Goal: Browse casually: Explore the website without a specific task or goal

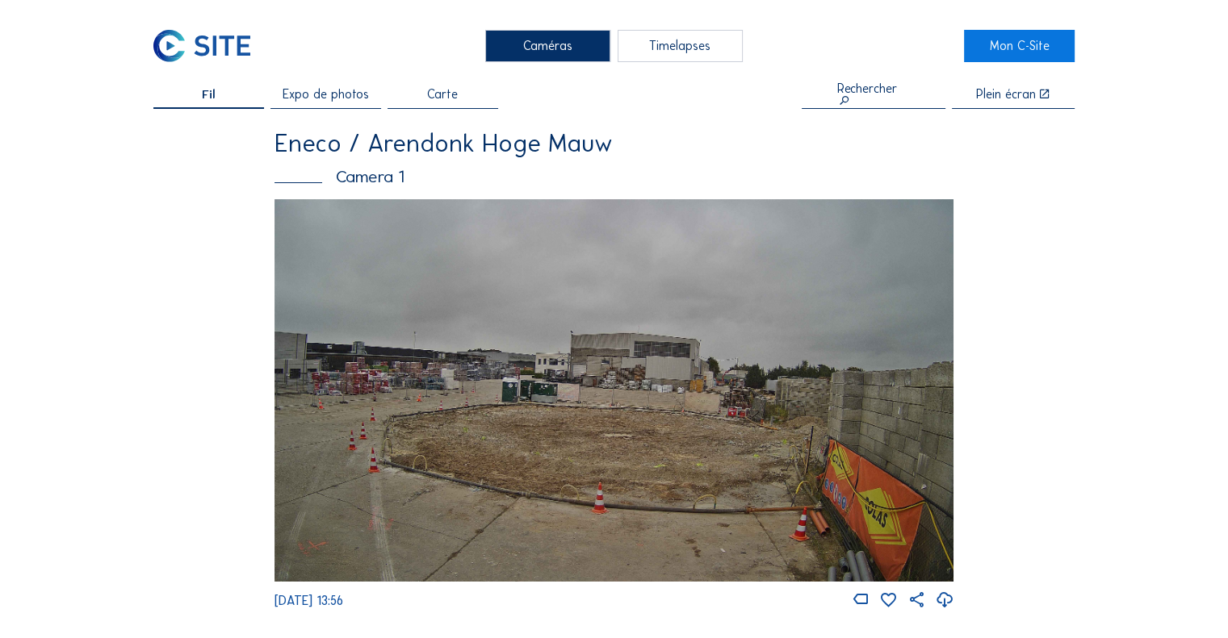
click at [484, 287] on img at bounding box center [613, 390] width 679 height 382
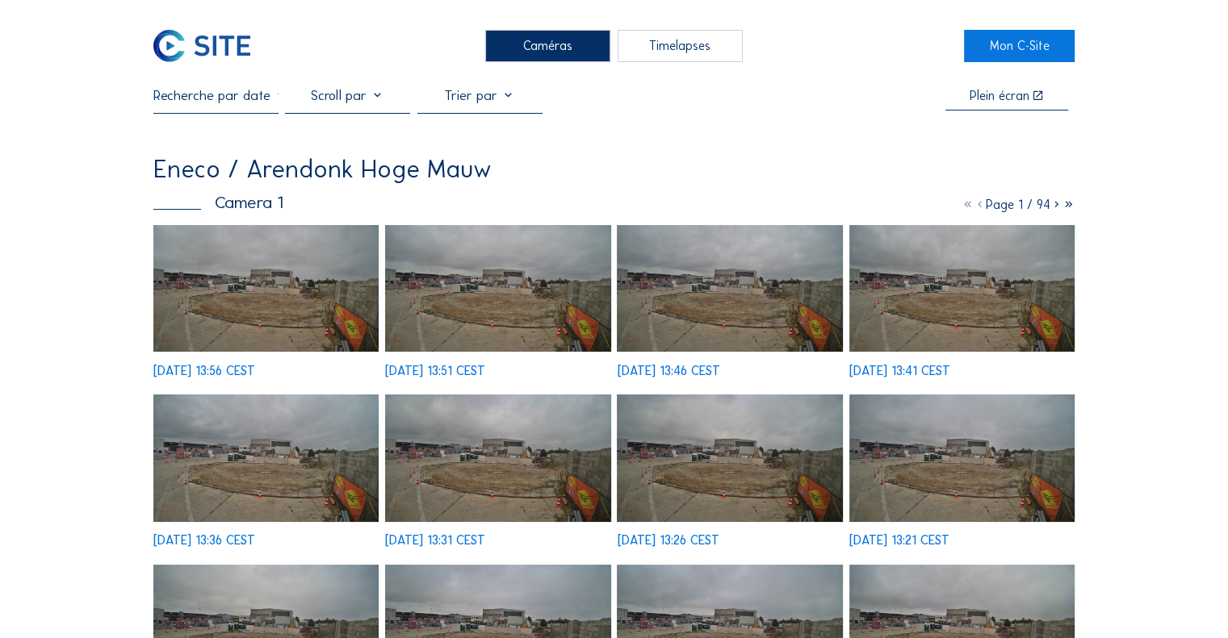
click at [1056, 206] on icon at bounding box center [1056, 204] width 12 height 15
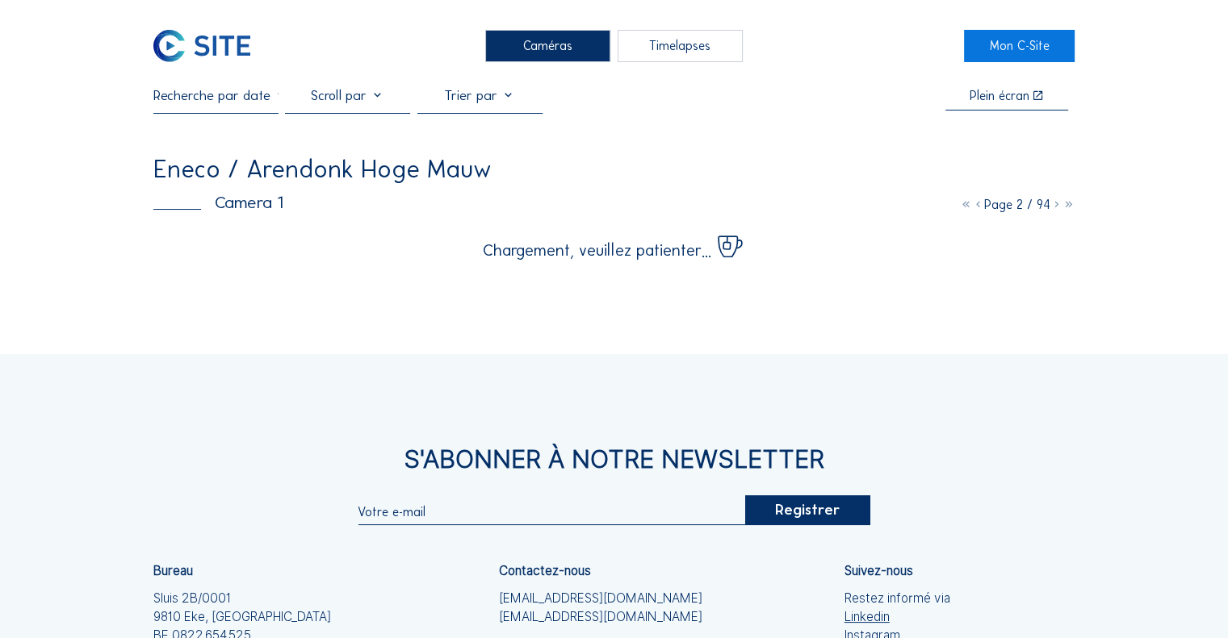
click at [1056, 206] on icon at bounding box center [1056, 204] width 12 height 15
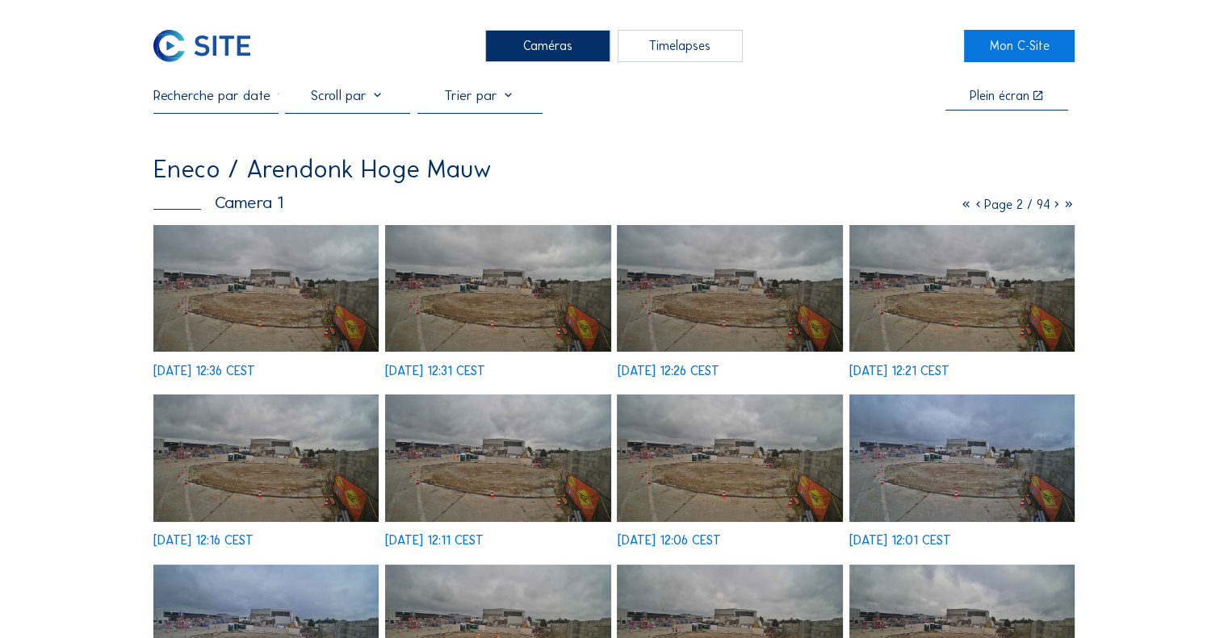
click at [1055, 206] on icon at bounding box center [1056, 204] width 12 height 15
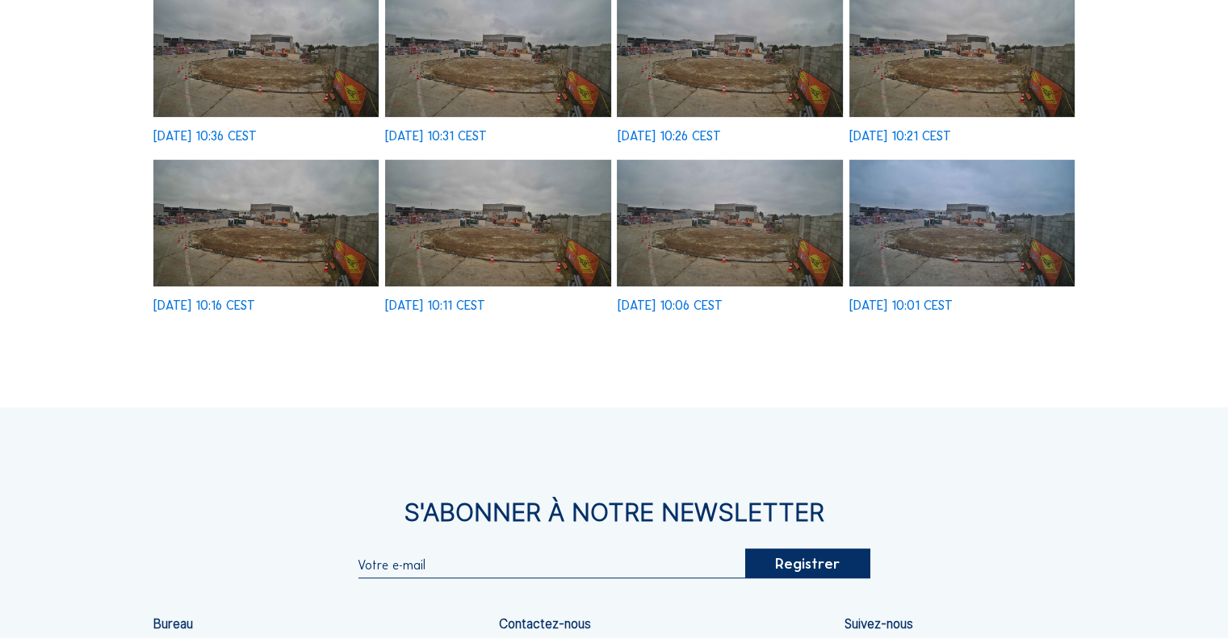
scroll to position [333, 0]
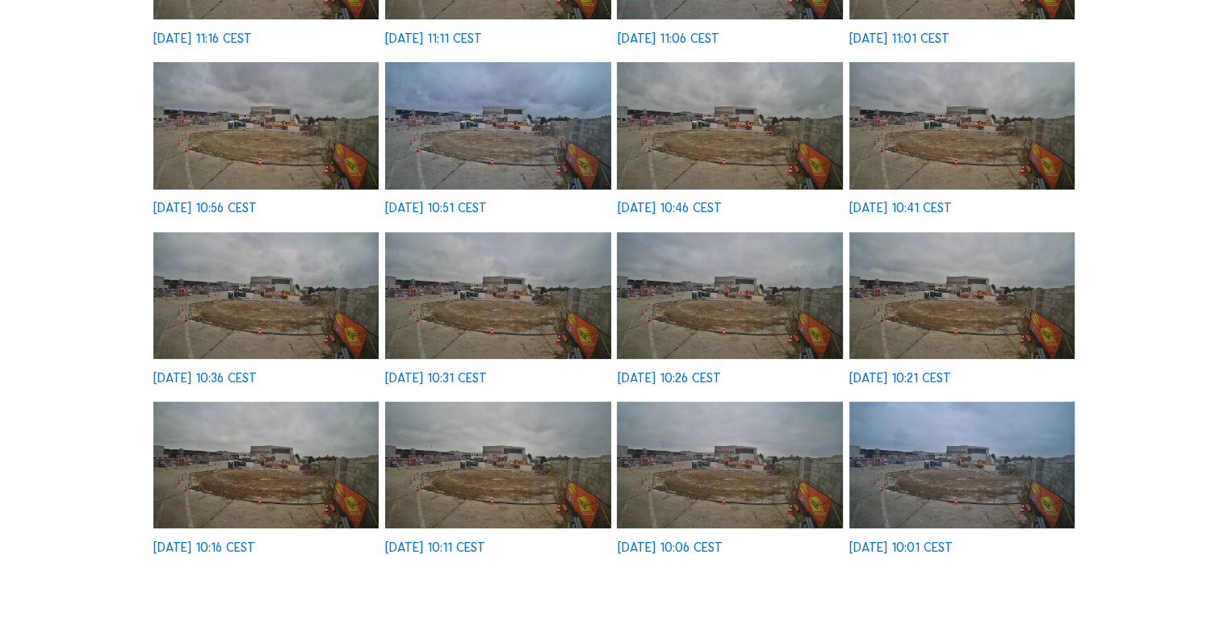
click at [460, 127] on img at bounding box center [497, 125] width 225 height 127
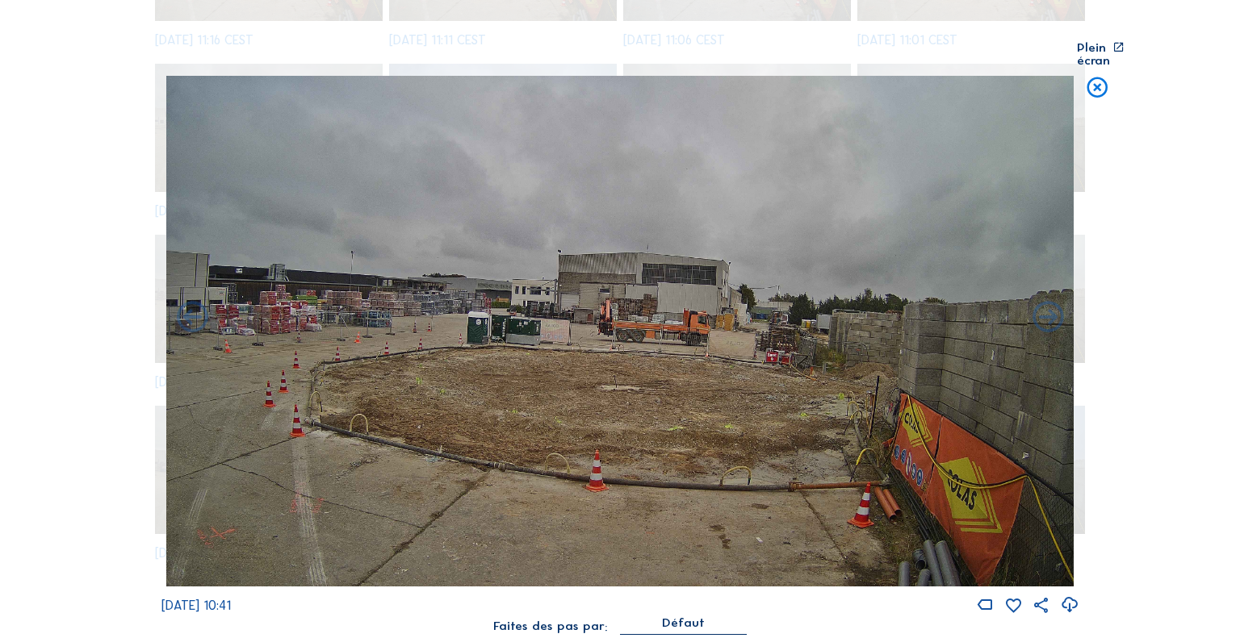
click at [1068, 598] on icon at bounding box center [1069, 605] width 19 height 23
click at [1098, 76] on icon at bounding box center [1097, 89] width 25 height 26
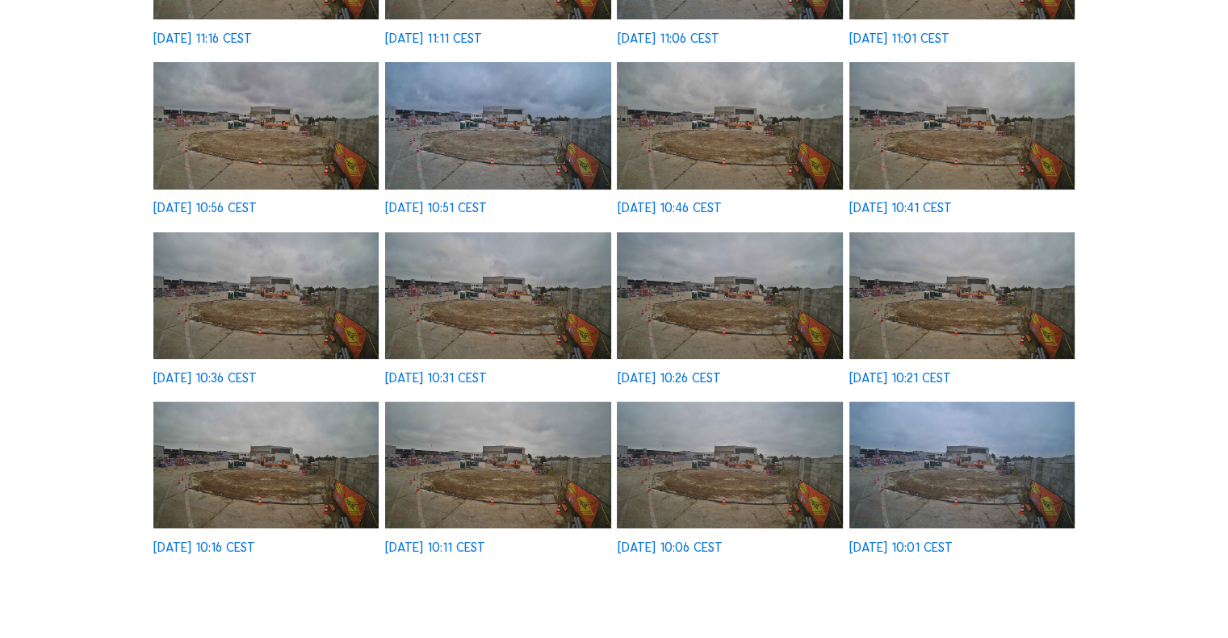
scroll to position [0, 0]
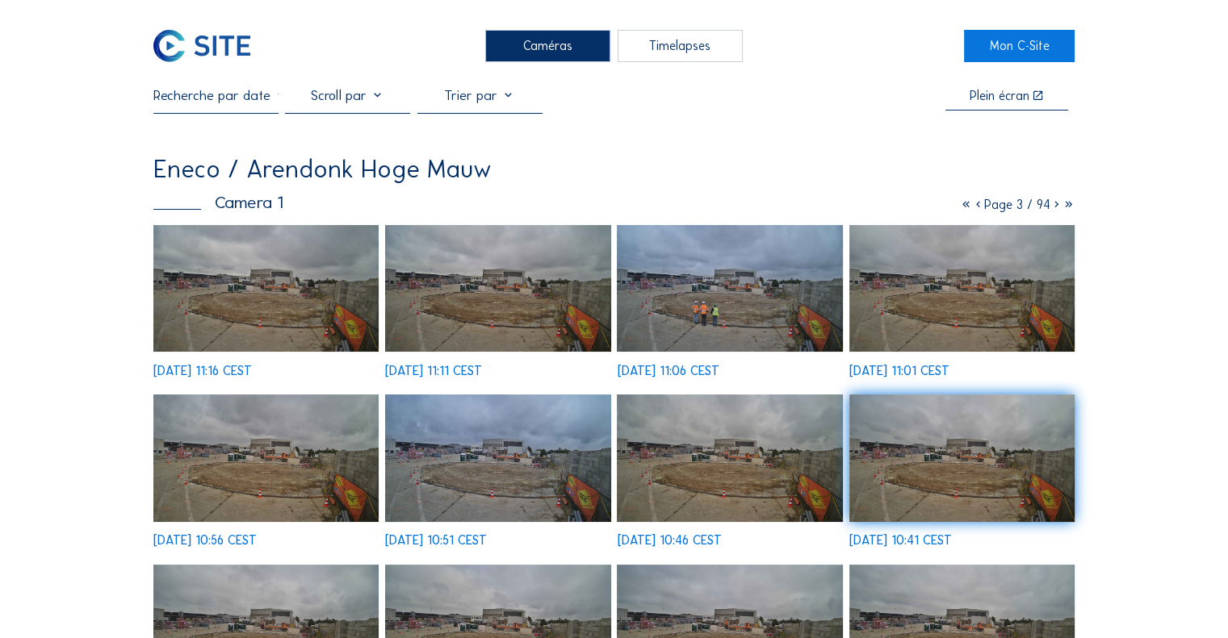
click at [530, 49] on div "Caméras" at bounding box center [547, 46] width 125 height 32
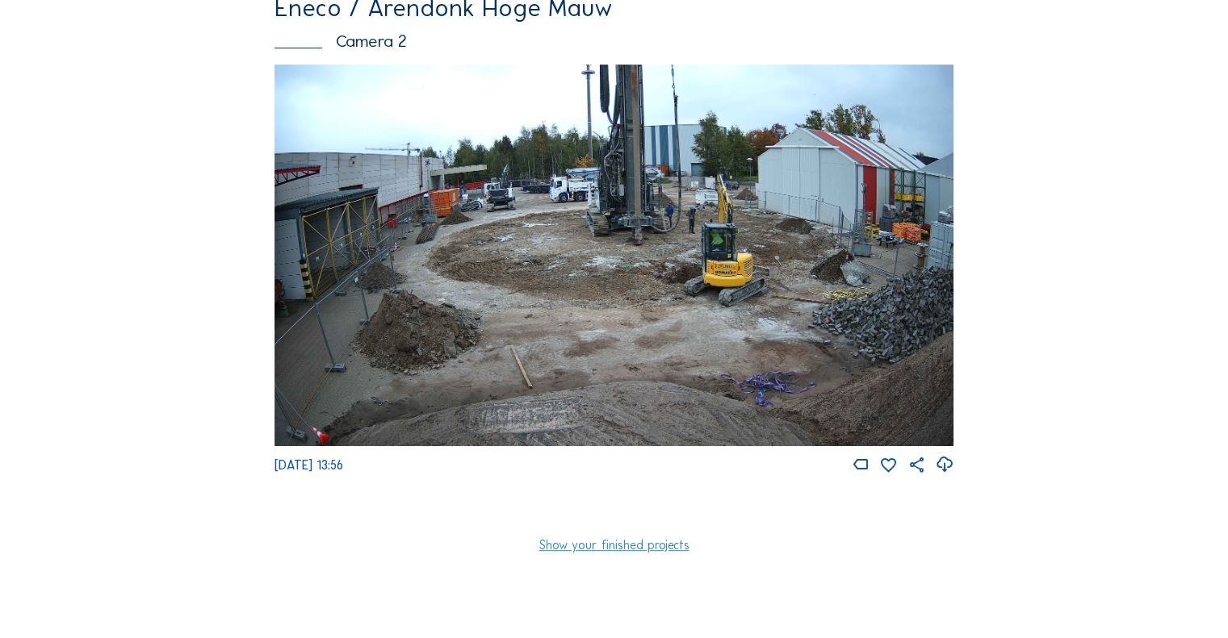
scroll to position [633, 0]
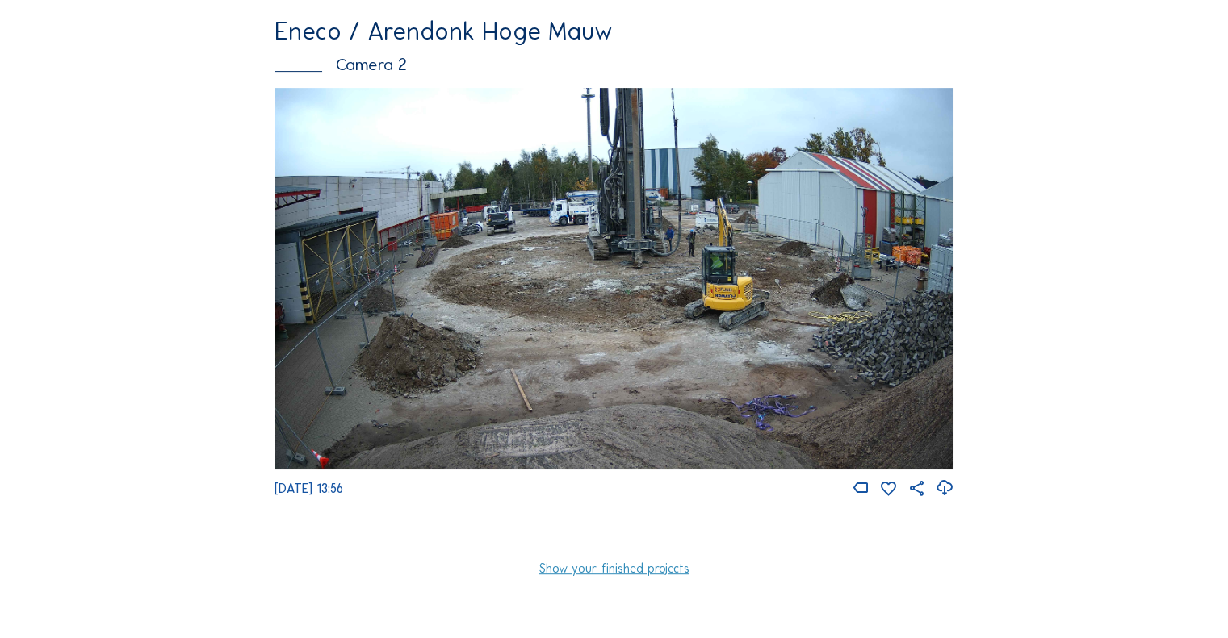
click at [617, 229] on img at bounding box center [613, 279] width 679 height 382
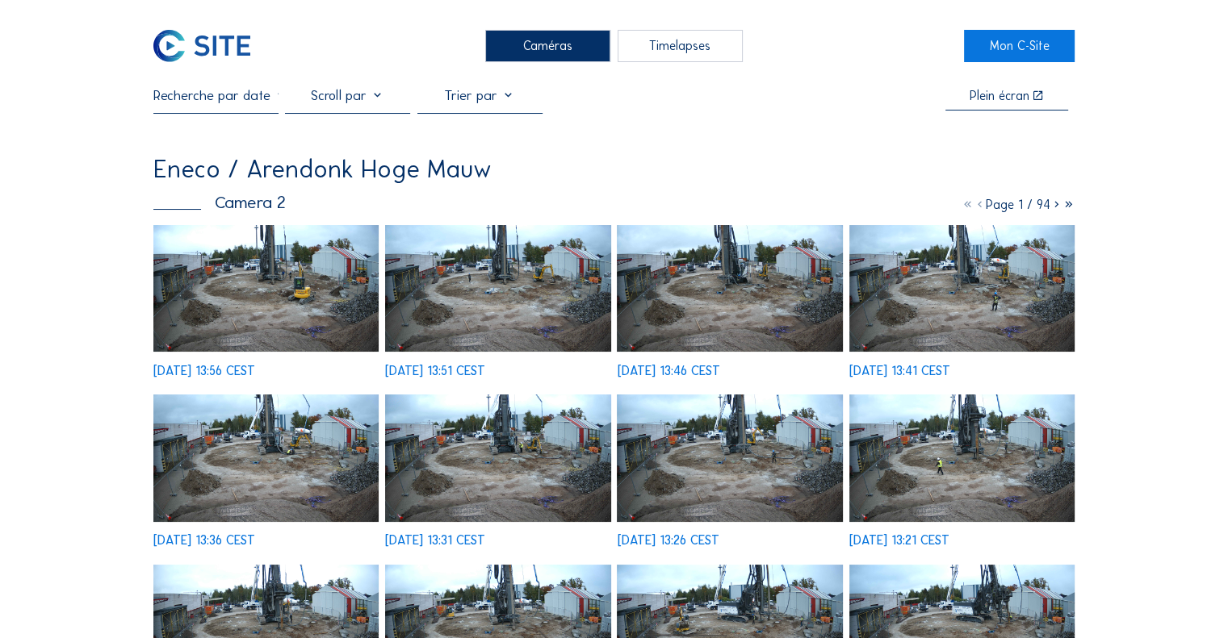
click at [1053, 206] on icon at bounding box center [1056, 204] width 12 height 15
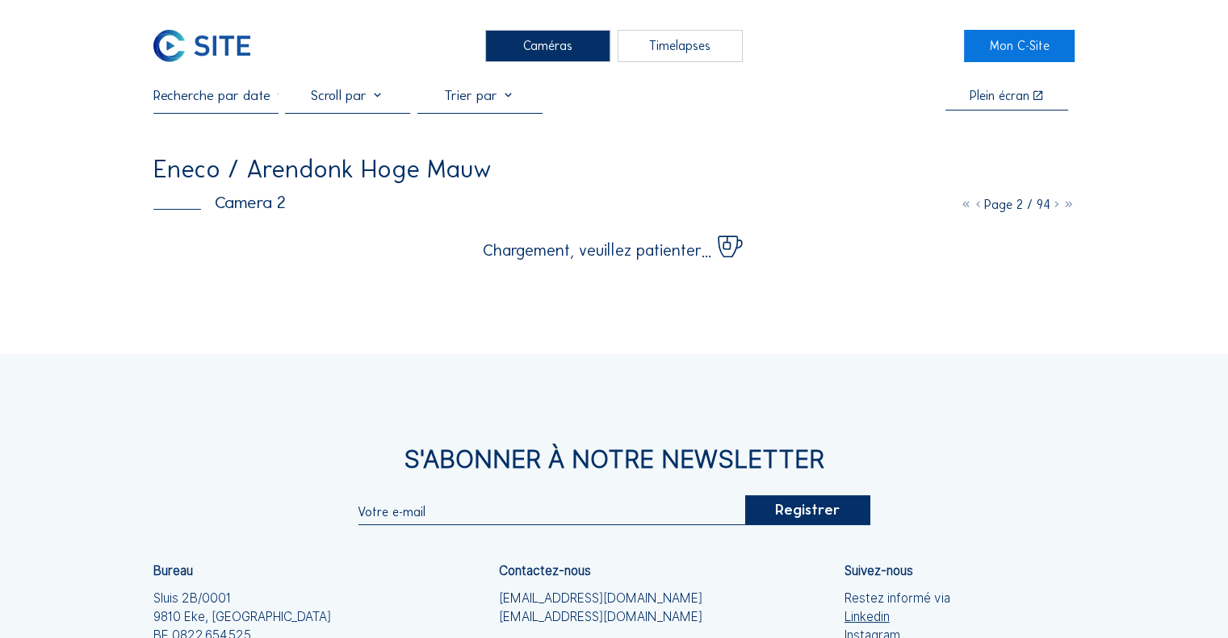
click at [1053, 206] on icon at bounding box center [1056, 204] width 12 height 15
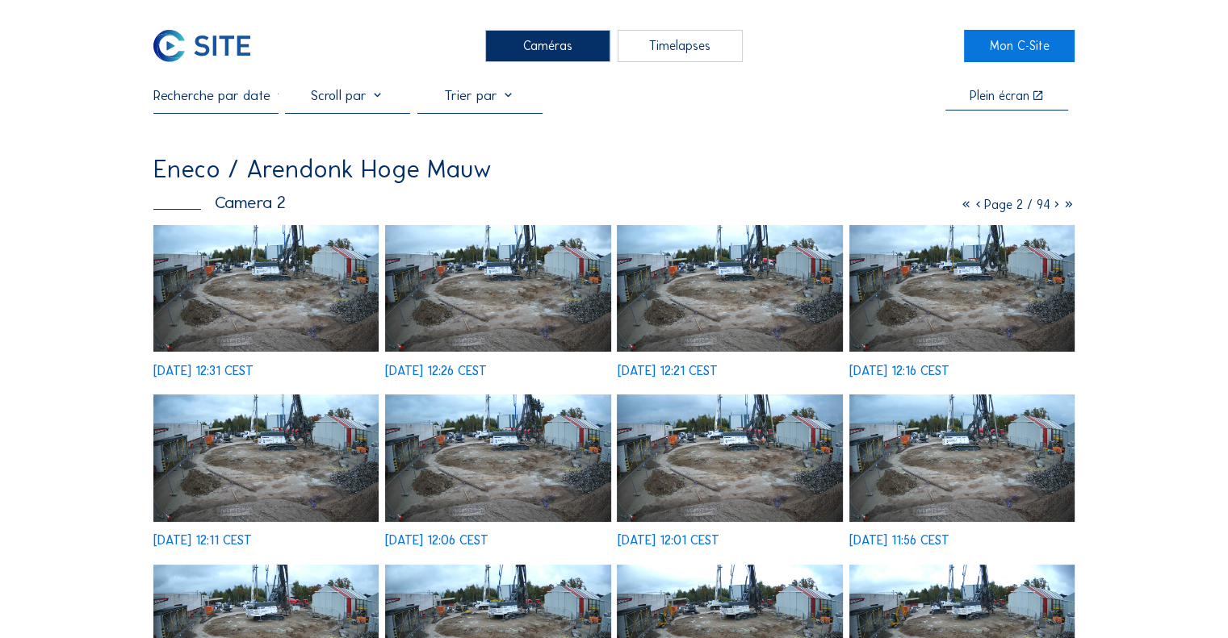
click at [1053, 206] on icon at bounding box center [1056, 204] width 12 height 15
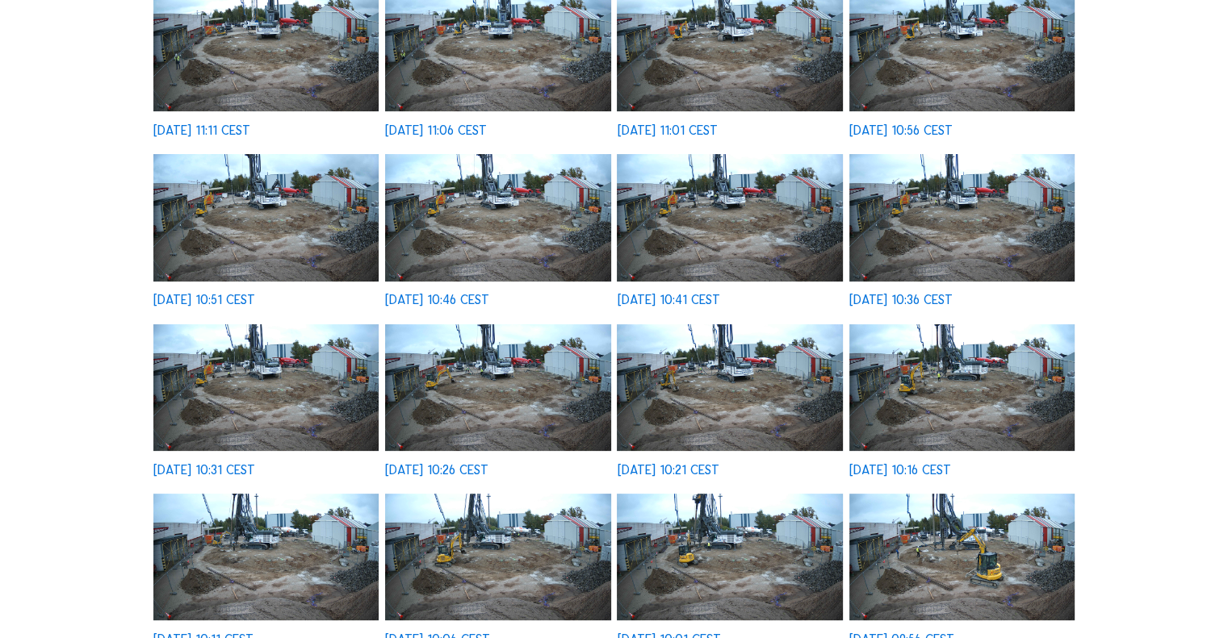
scroll to position [323, 0]
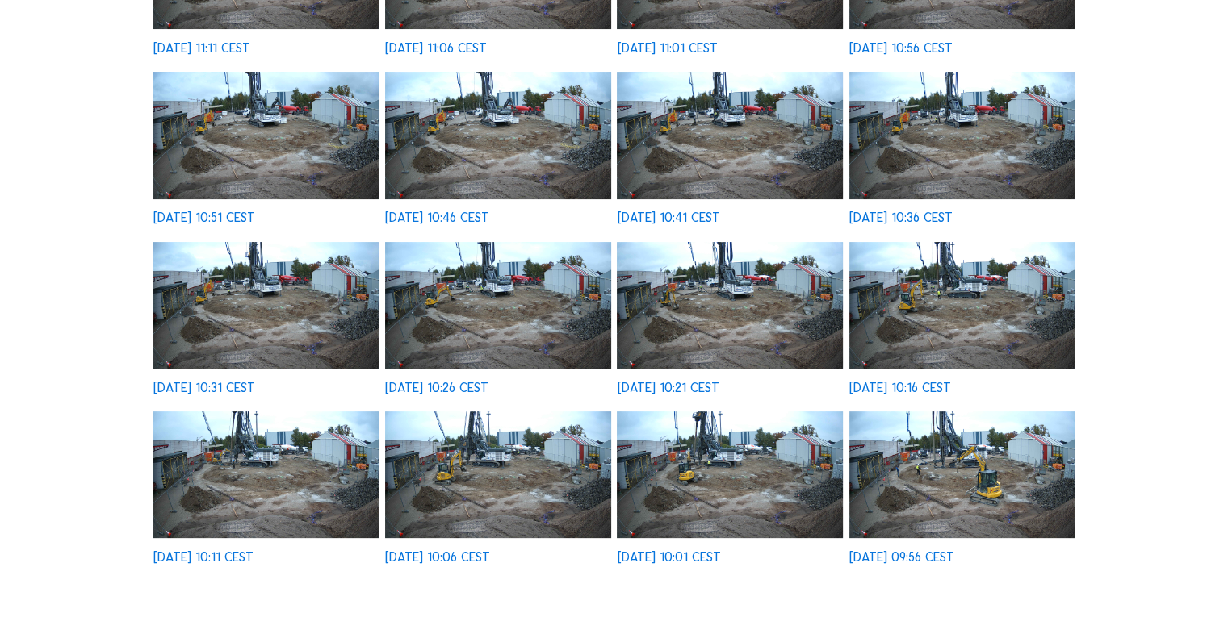
click at [705, 469] on img at bounding box center [729, 475] width 225 height 127
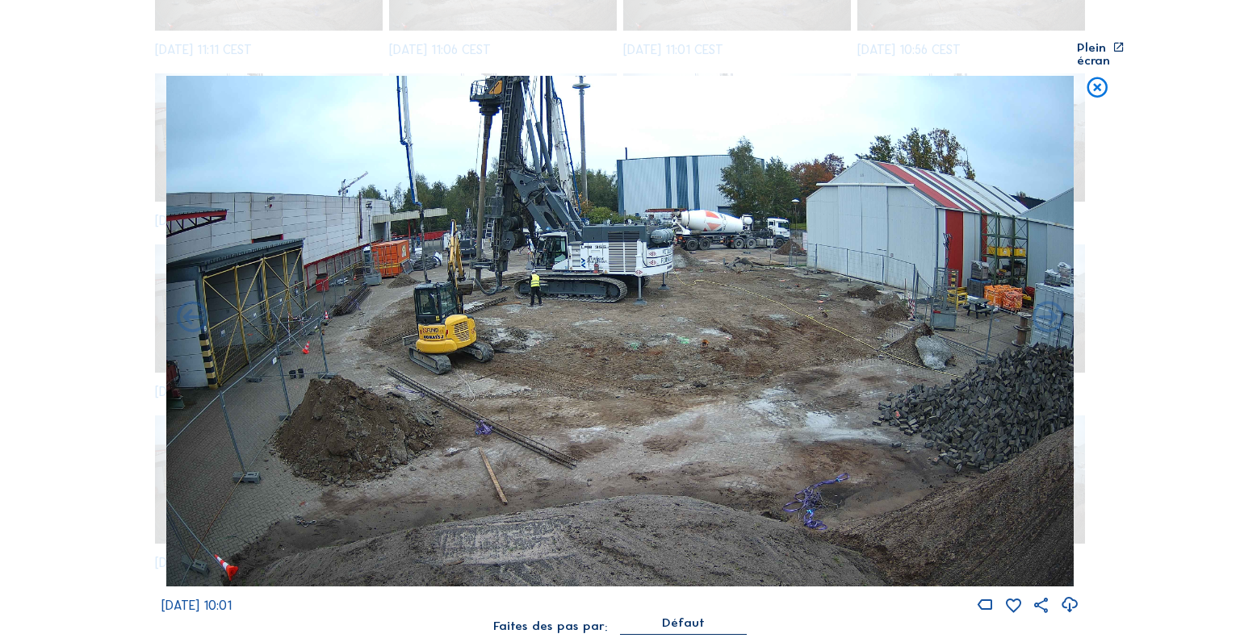
click at [1070, 594] on icon at bounding box center [1069, 605] width 19 height 23
click at [1098, 86] on icon at bounding box center [1097, 89] width 25 height 26
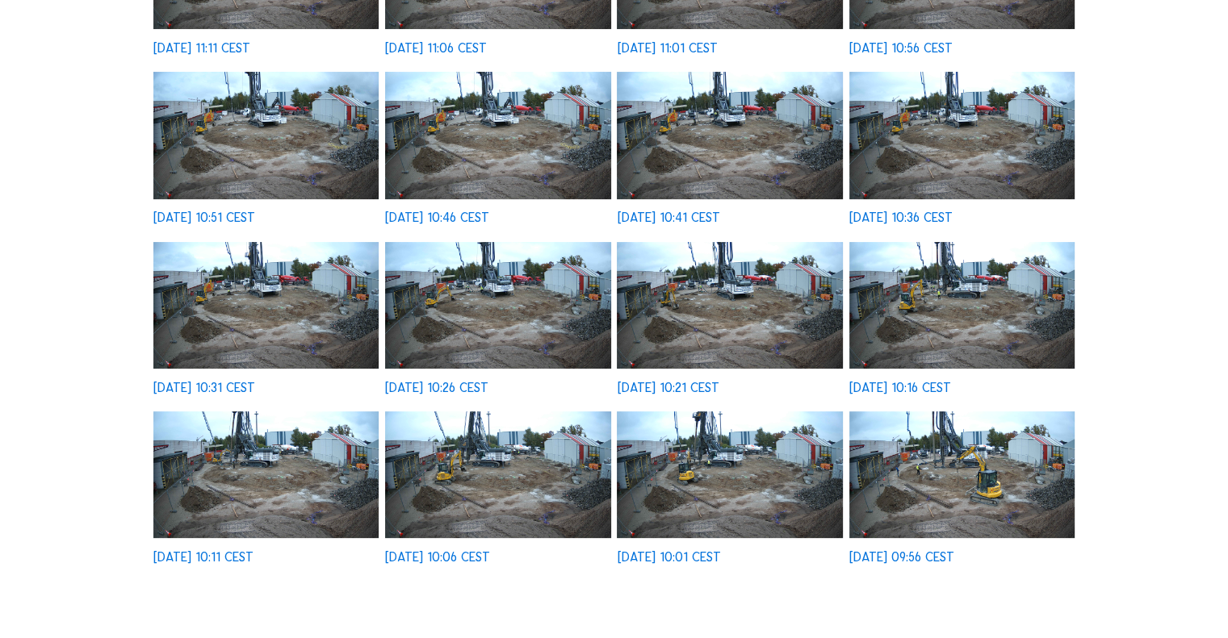
scroll to position [224, 0]
